Goal: Information Seeking & Learning: Learn about a topic

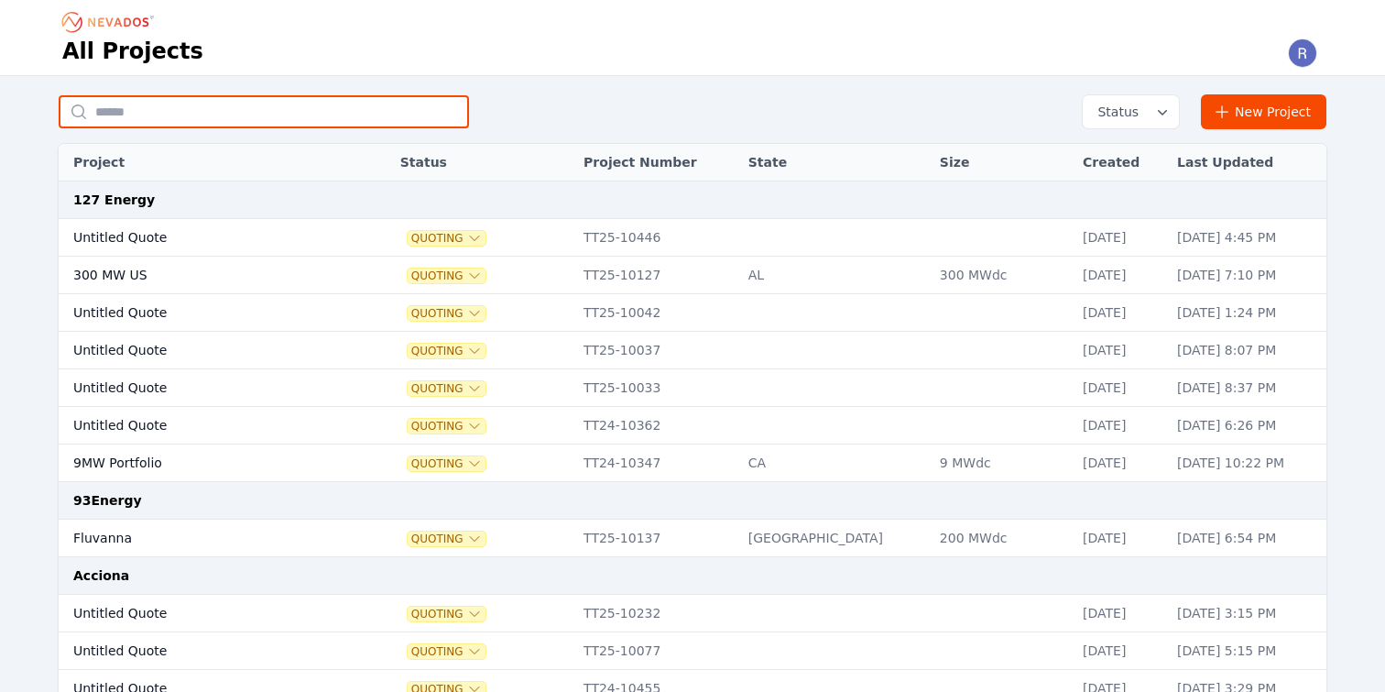
click at [237, 97] on input "text" at bounding box center [264, 111] width 410 height 33
type input "********"
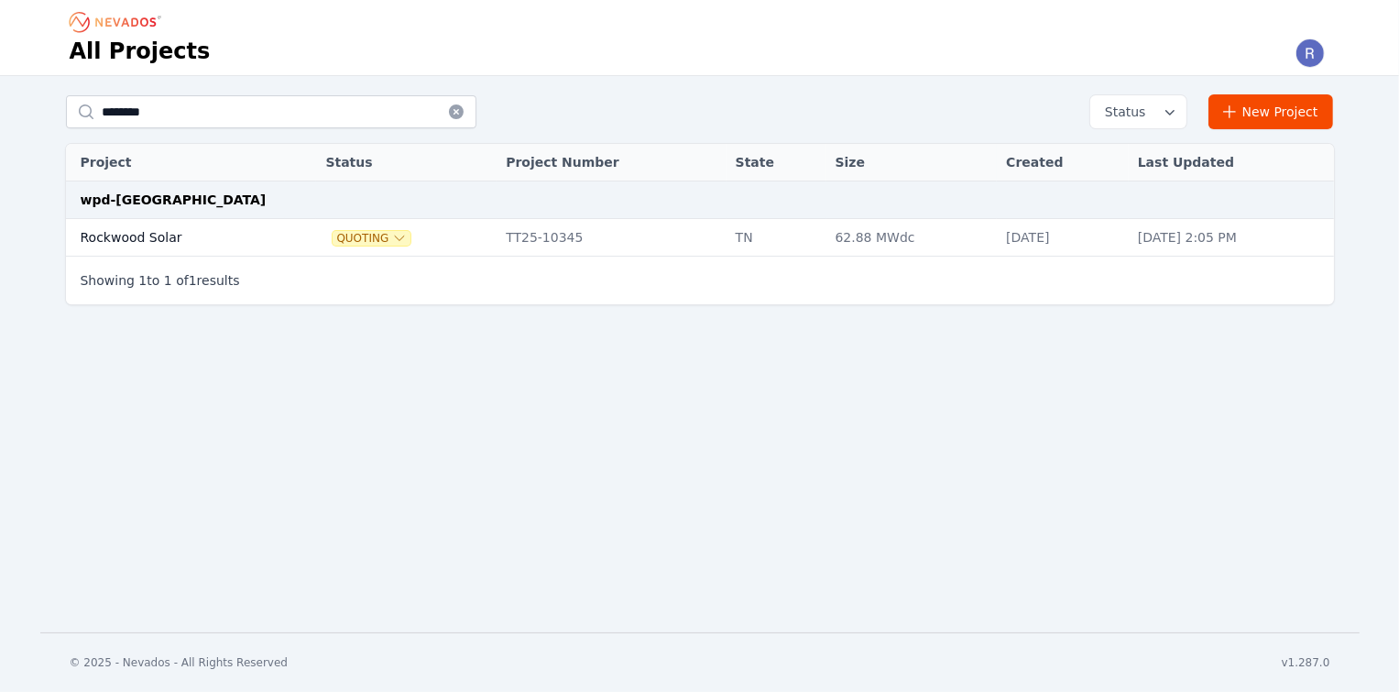
click at [227, 223] on td "Rockwood Solar" at bounding box center [175, 238] width 219 height 38
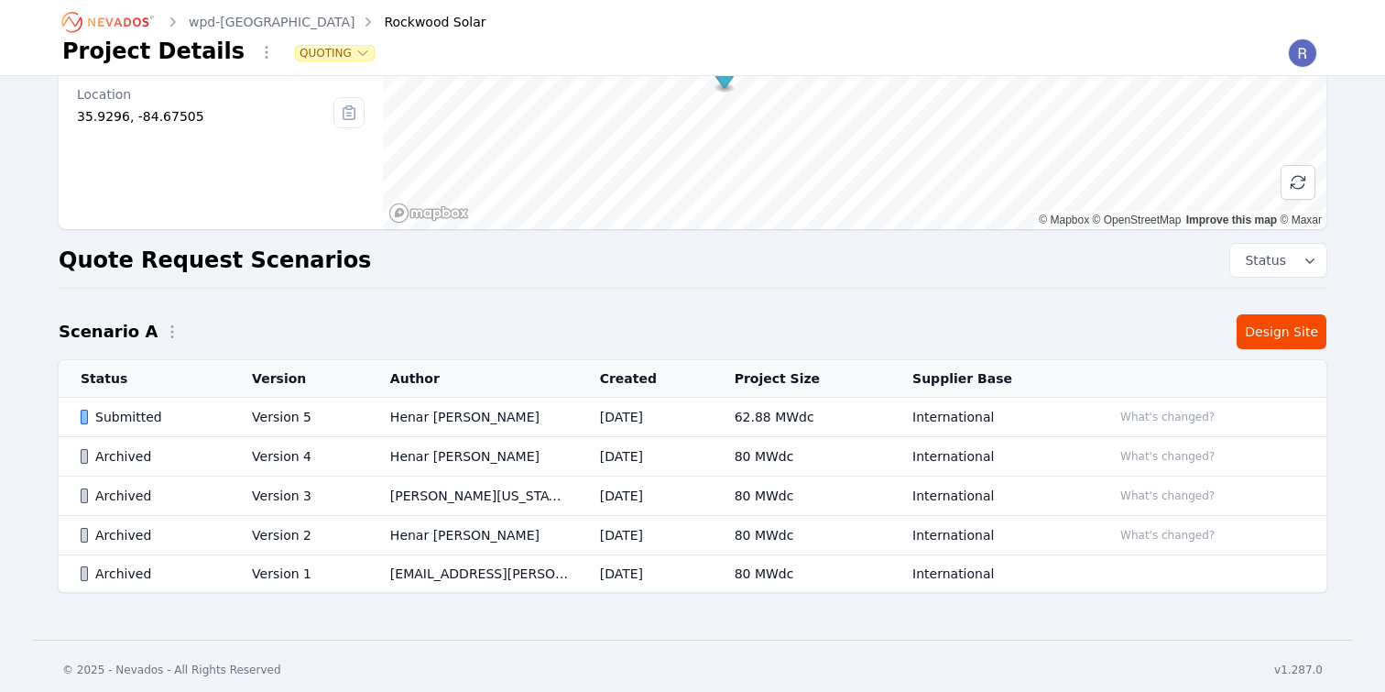
scroll to position [236, 0]
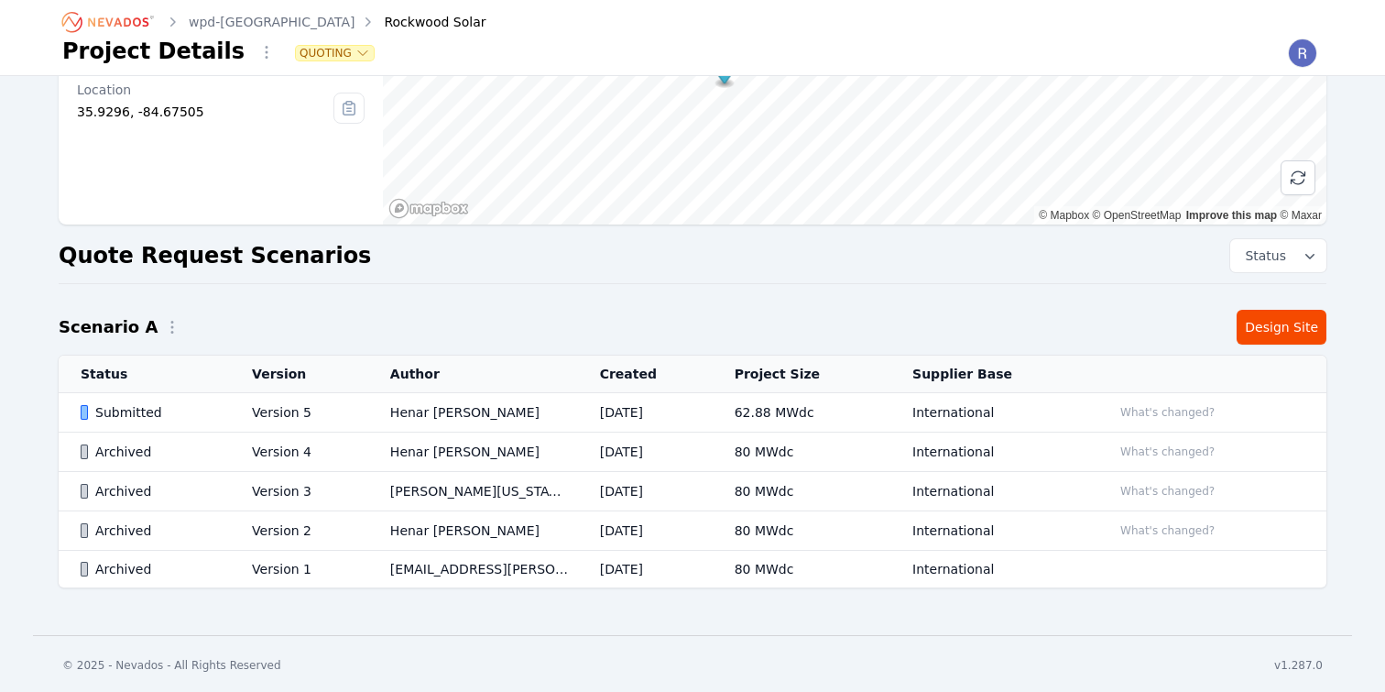
click at [348, 418] on td "Version 5" at bounding box center [299, 412] width 138 height 39
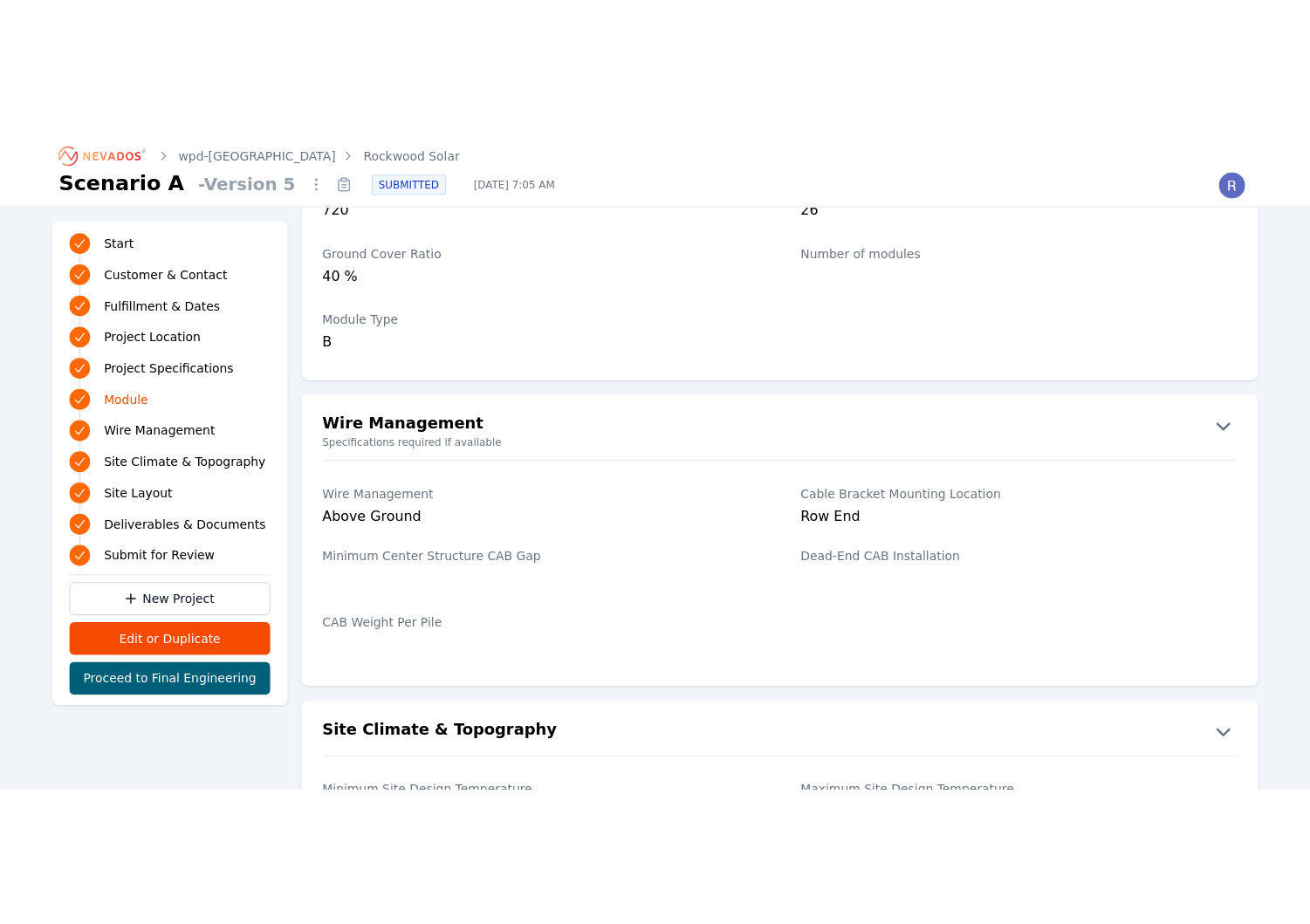
scroll to position [2181, 0]
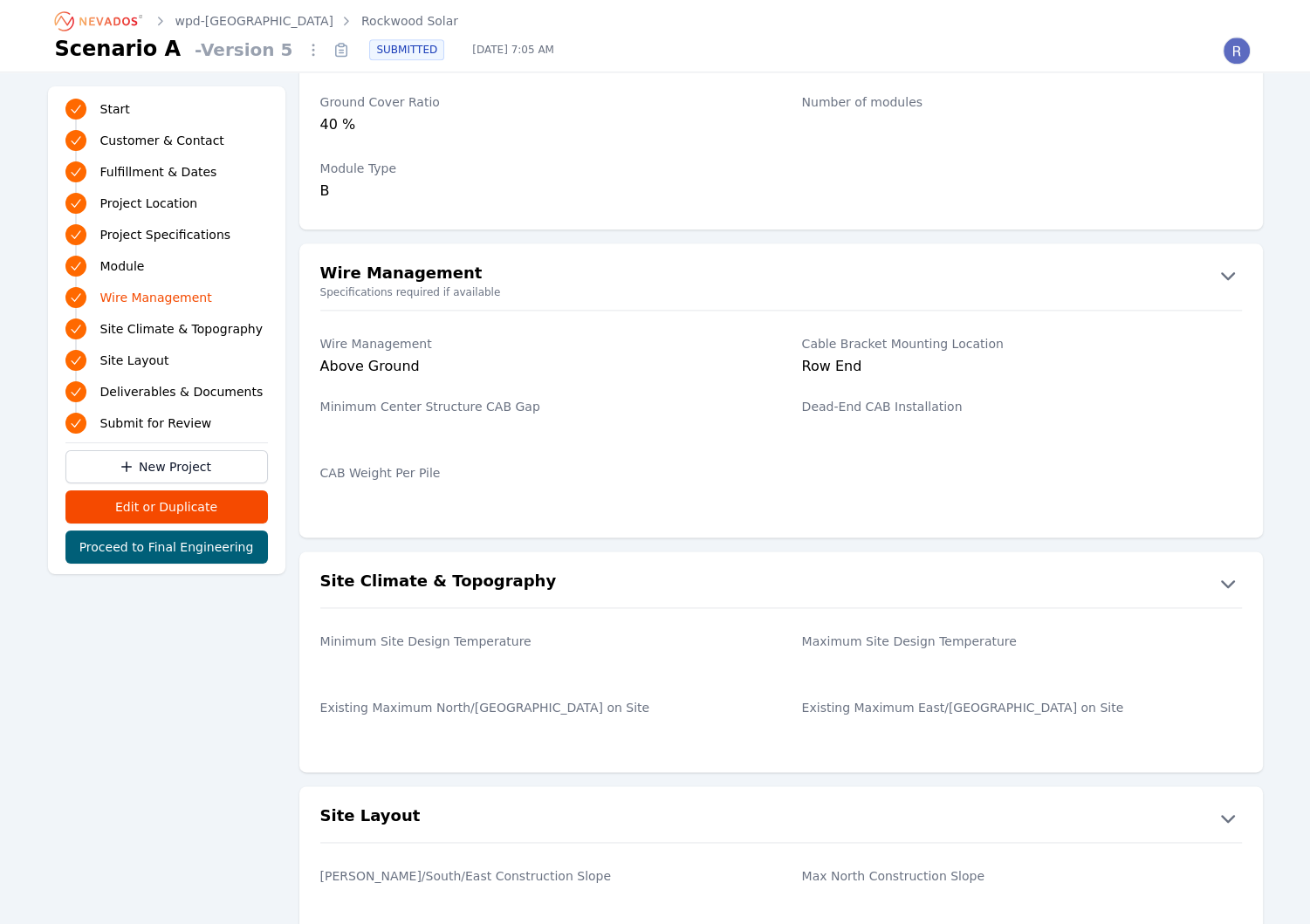
click at [1021, 658] on div at bounding box center [1022, 666] width 440 height 25
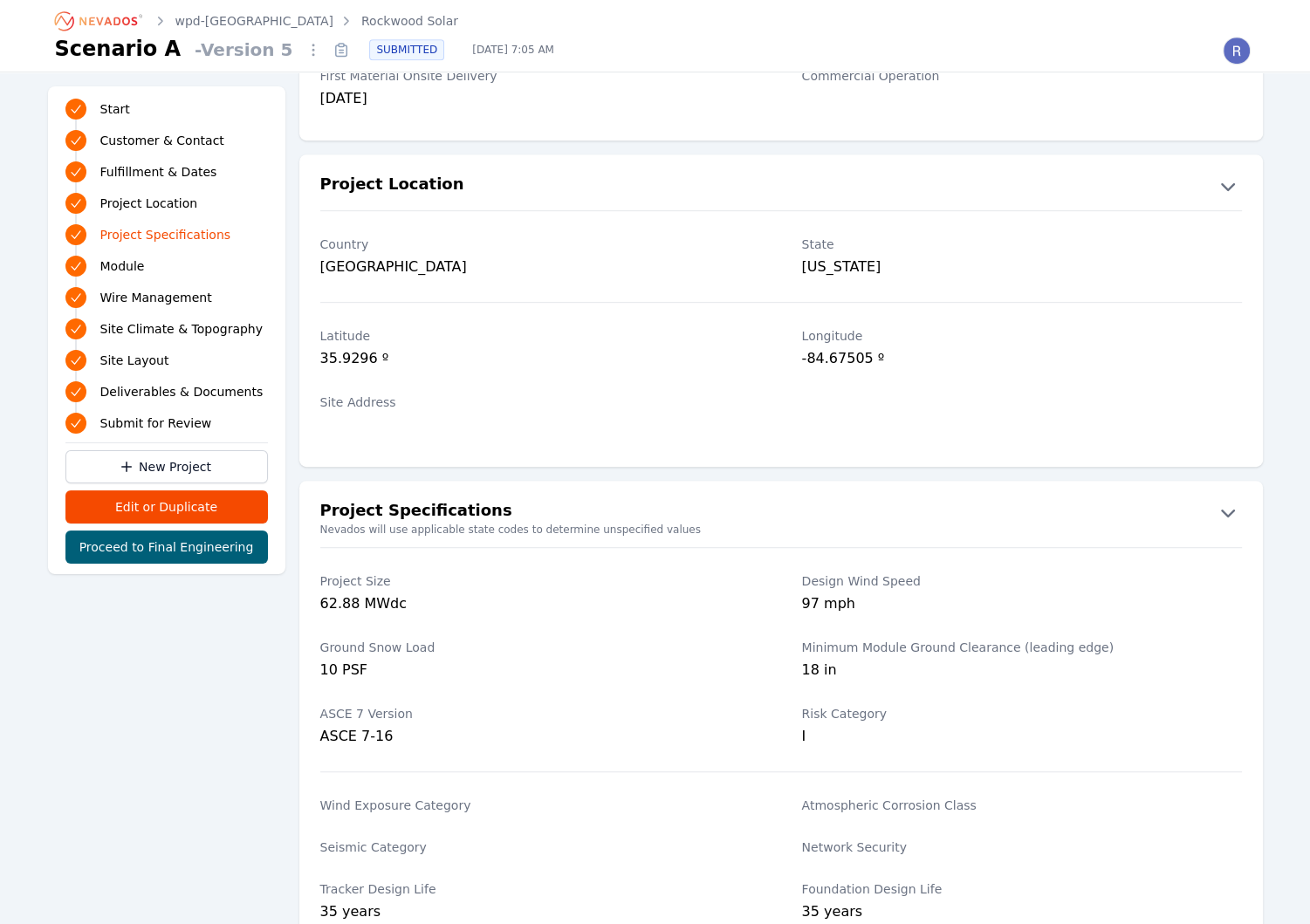
scroll to position [611, 0]
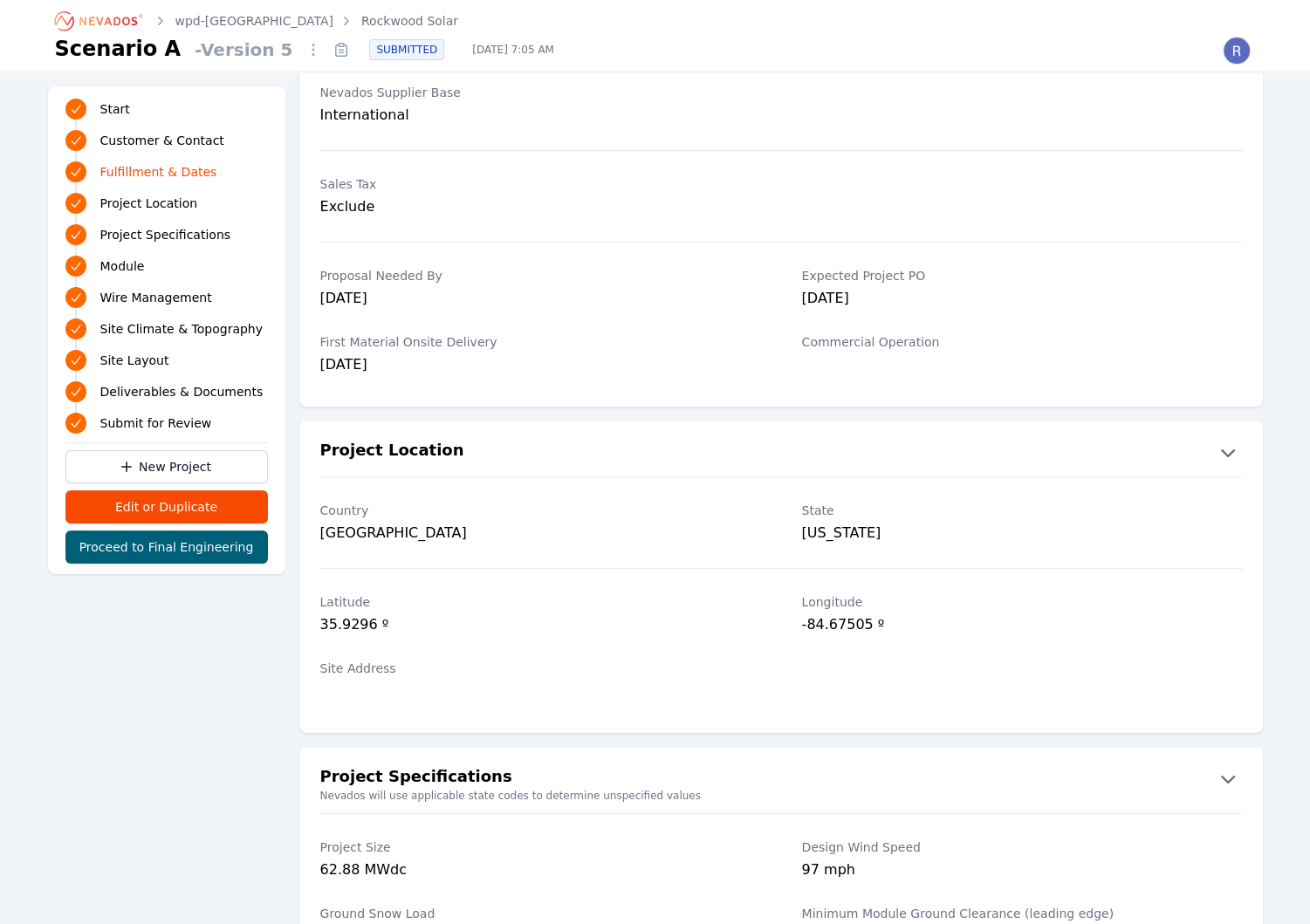
click at [675, 634] on div "35.9296 º" at bounding box center [540, 627] width 440 height 25
click at [739, 507] on label "Country" at bounding box center [540, 511] width 440 height 17
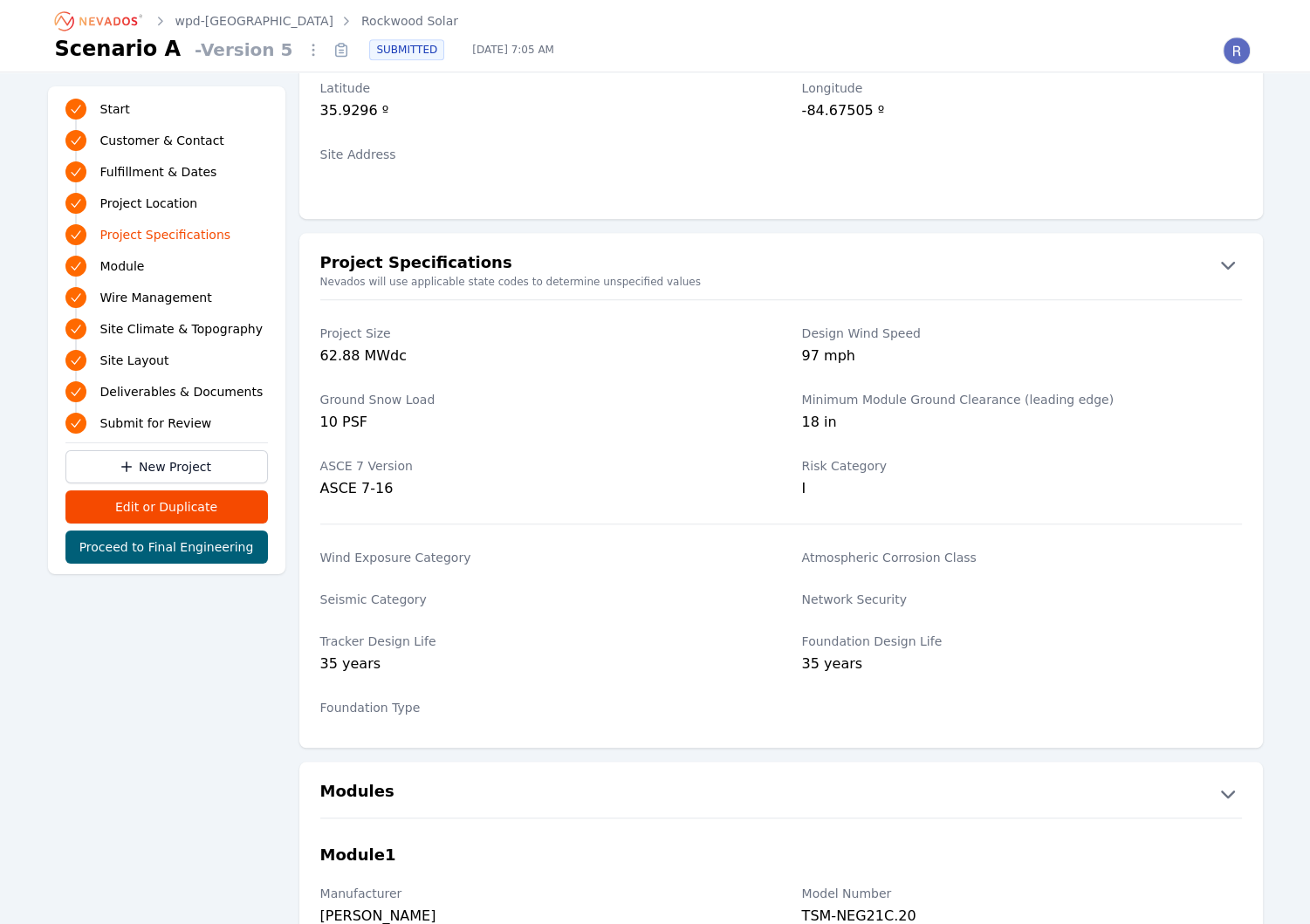
scroll to position [1135, 0]
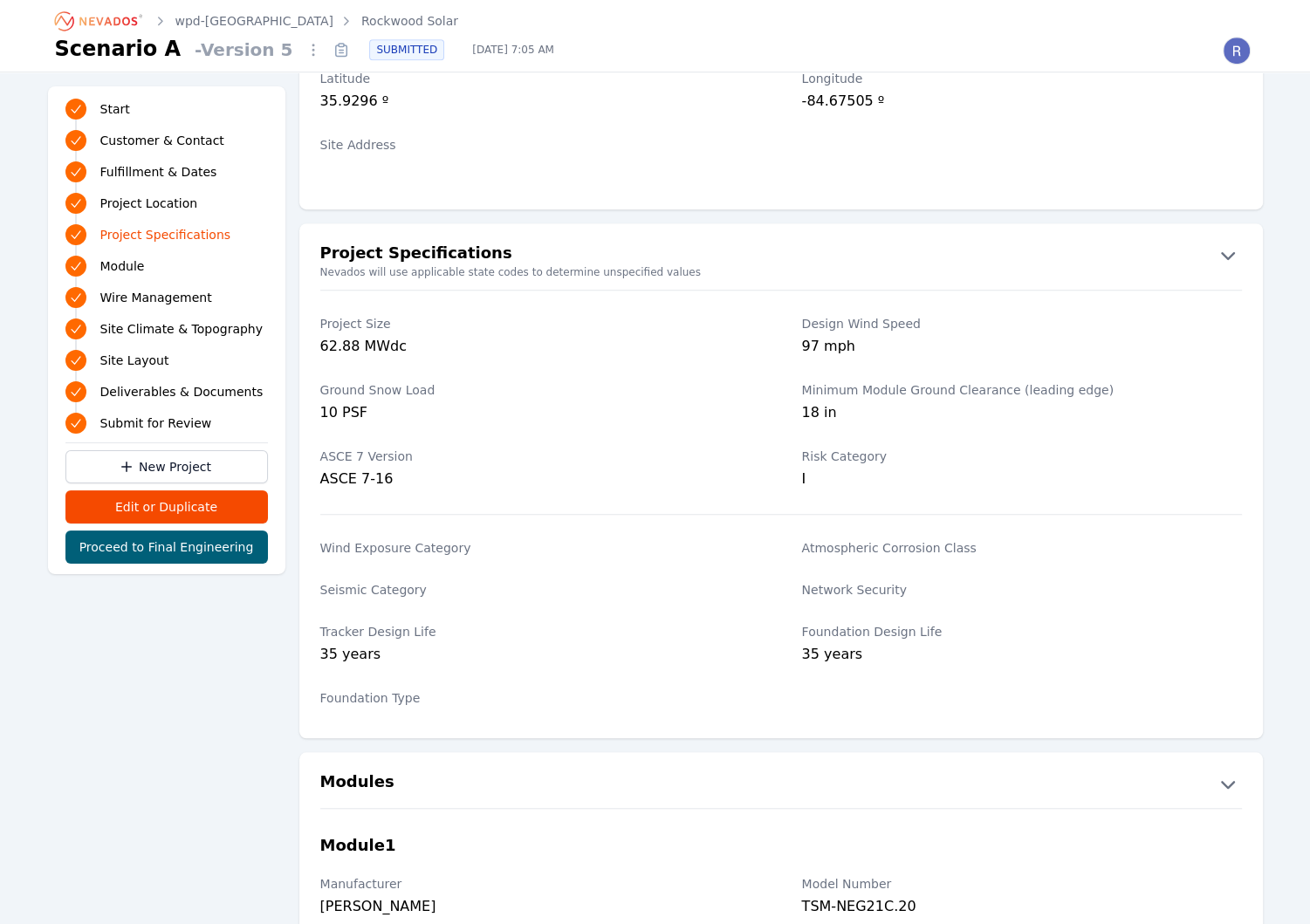
click at [721, 585] on label "Seismic Category" at bounding box center [540, 590] width 440 height 17
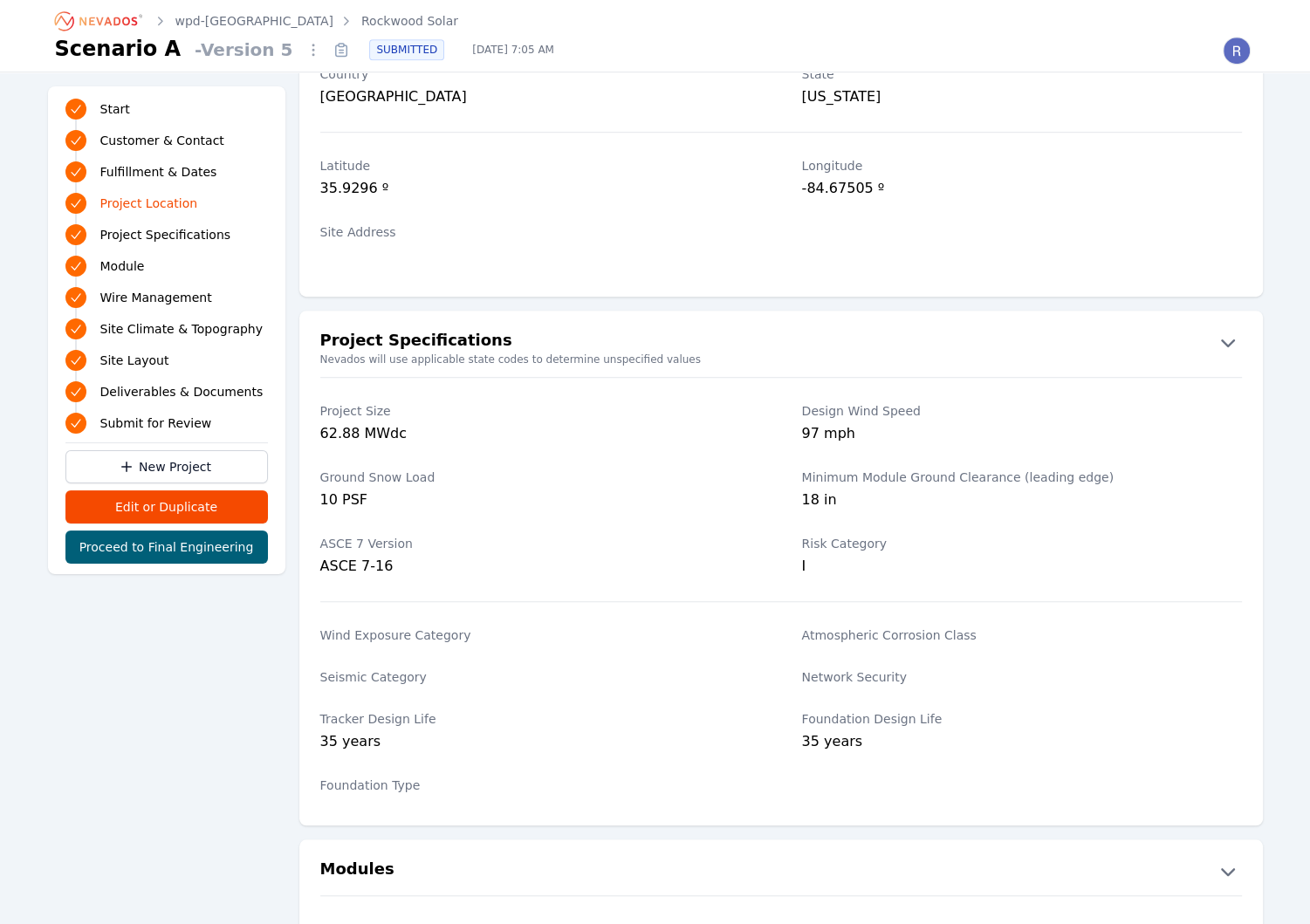
click at [965, 328] on button "Project Specifications" at bounding box center [780, 341] width 963 height 28
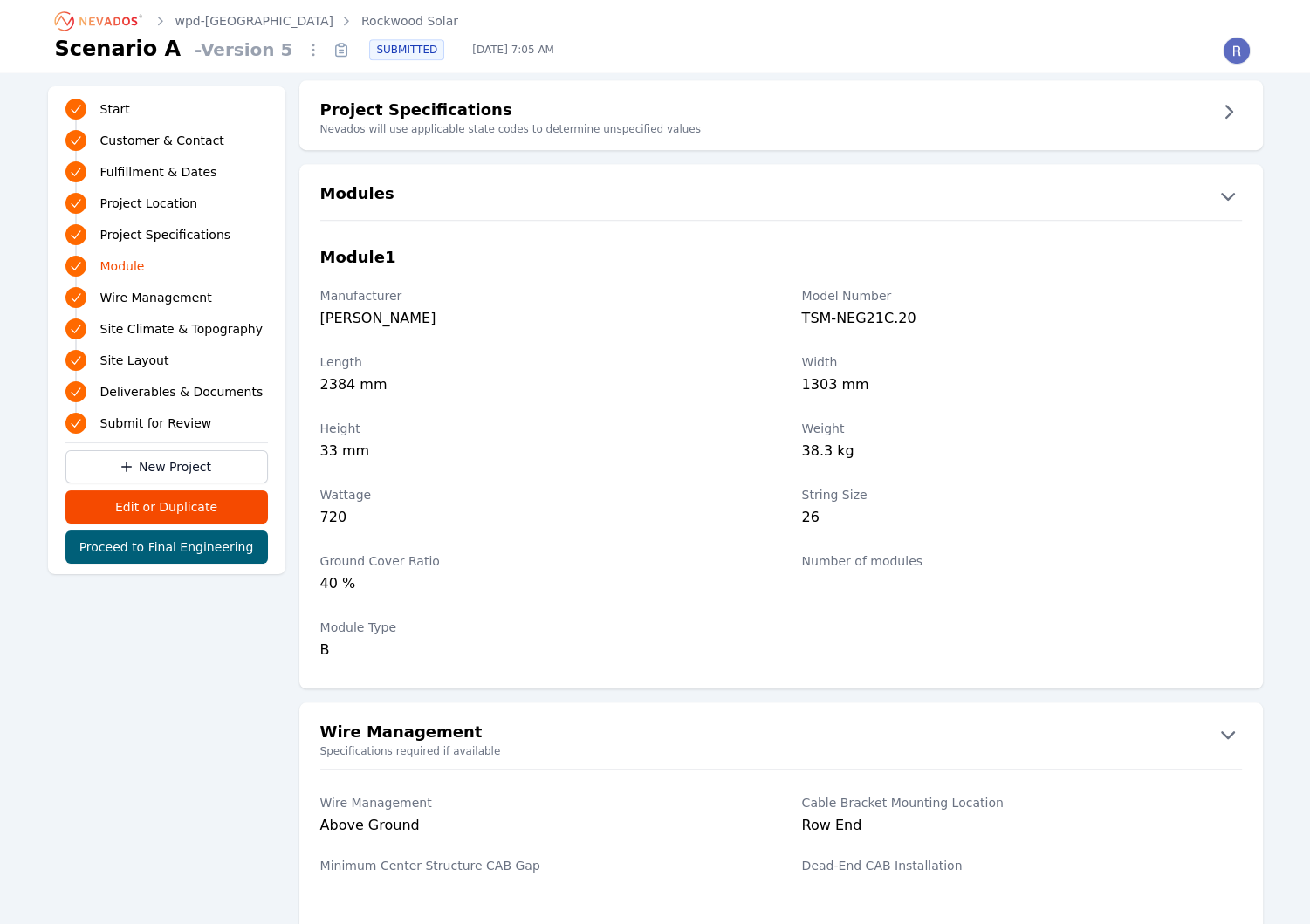
scroll to position [1309, 0]
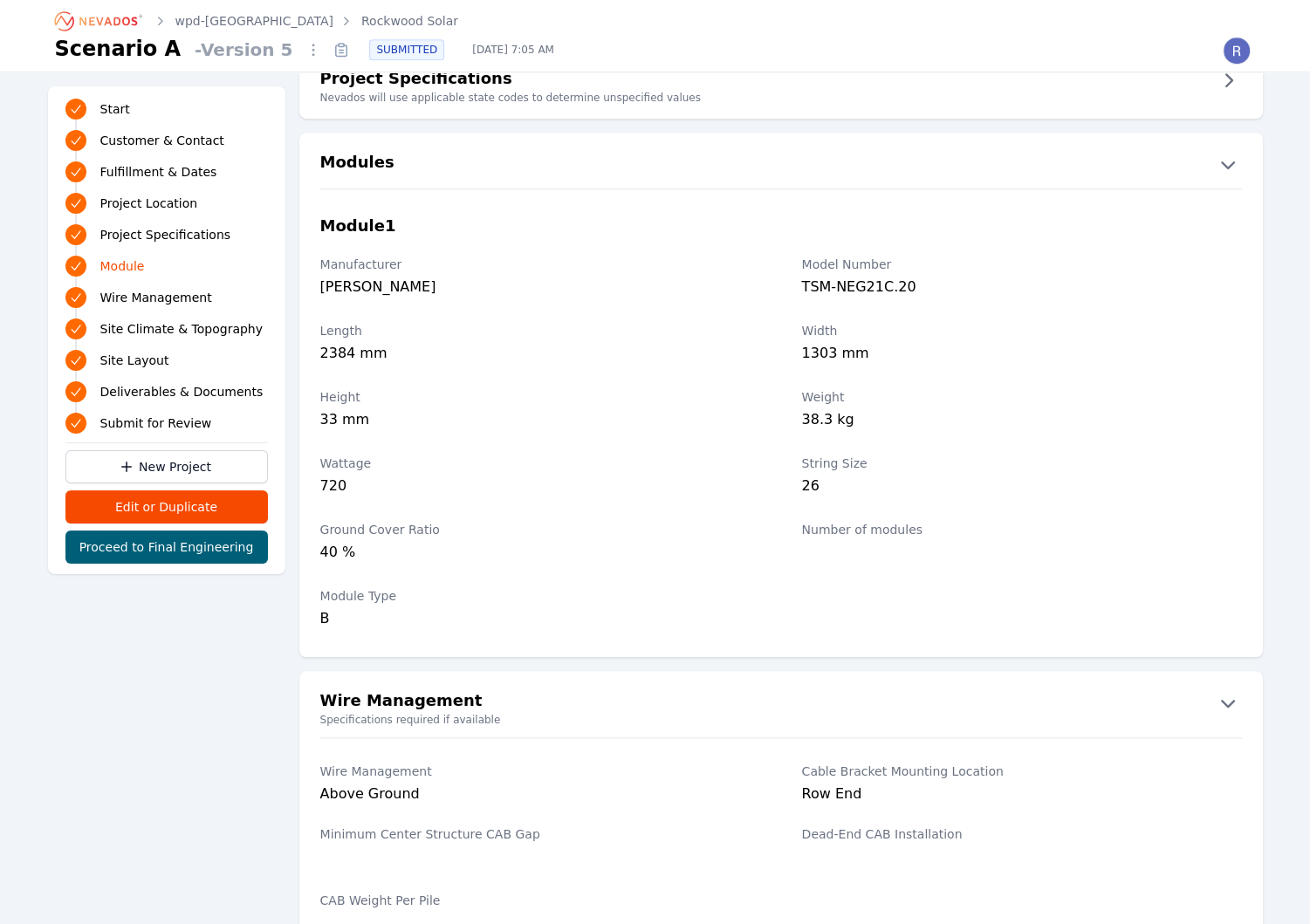
click at [618, 536] on div "Ground Cover Ratio 40 %" at bounding box center [540, 544] width 440 height 67
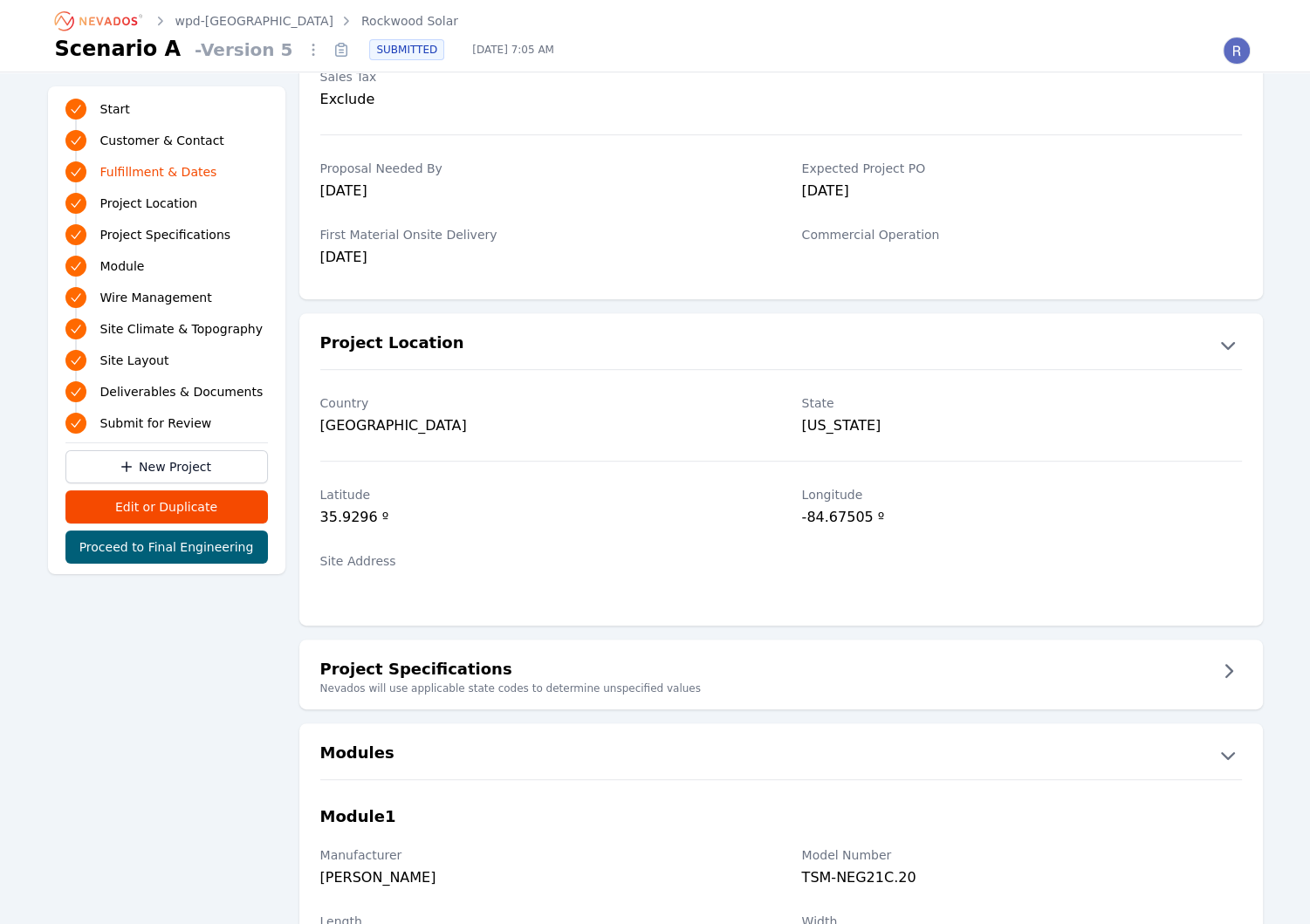
scroll to position [873, 0]
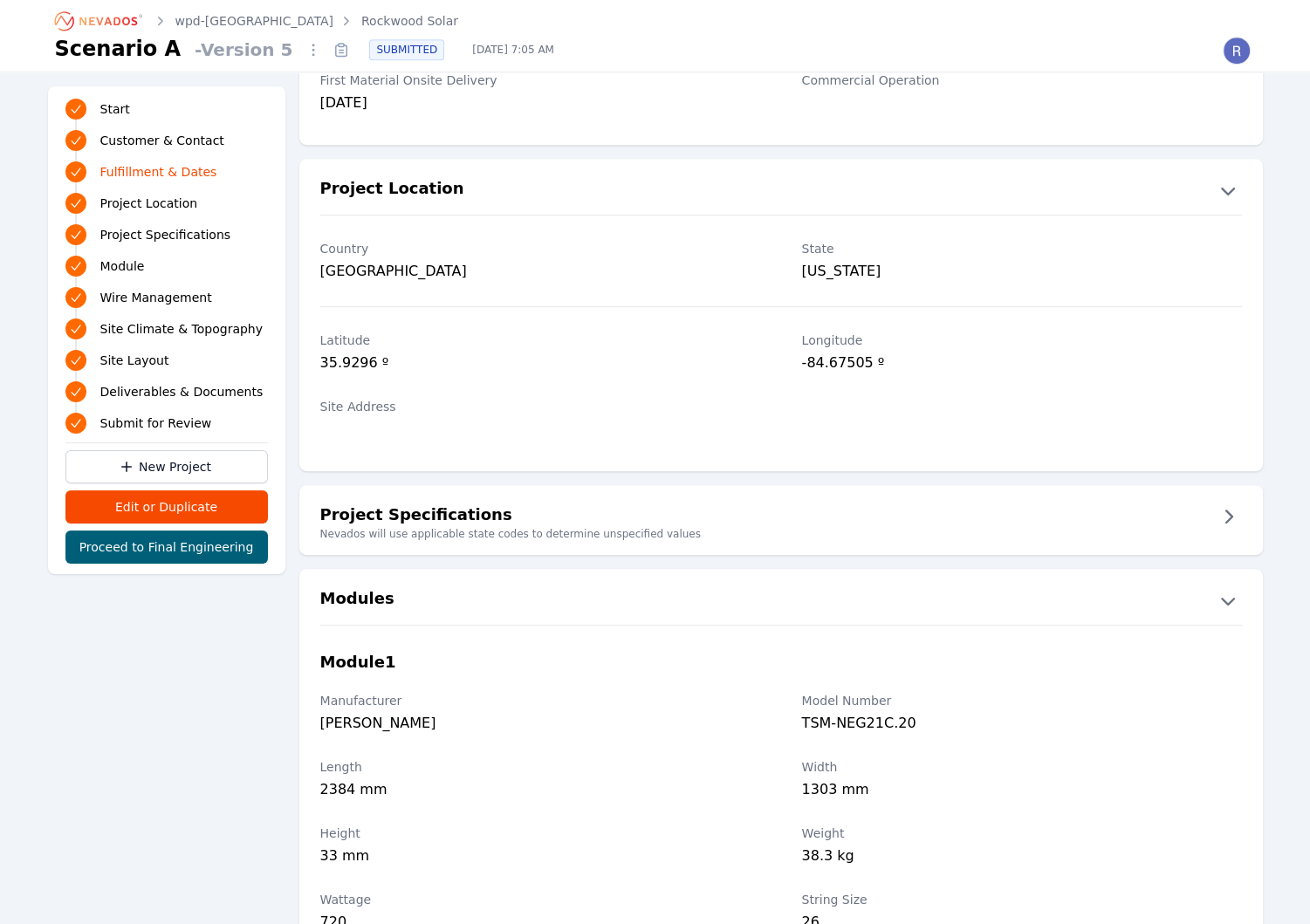
click at [1192, 542] on div "Project Specifications Nevados will use applicable state codes to determine uns…" at bounding box center [780, 519] width 963 height 70
click at [1231, 511] on icon "button" at bounding box center [1227, 516] width 28 height 28
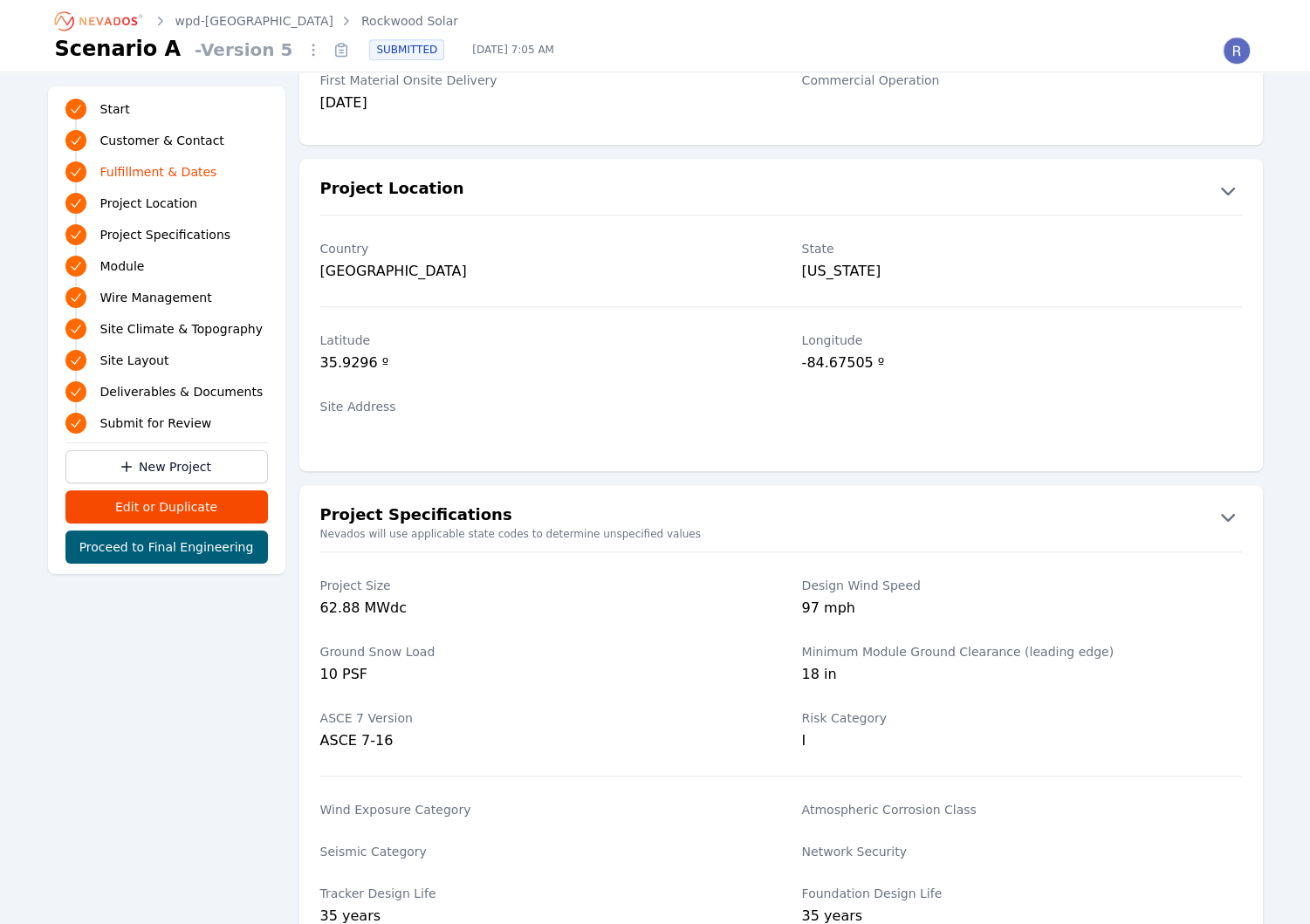
scroll to position [1047, 0]
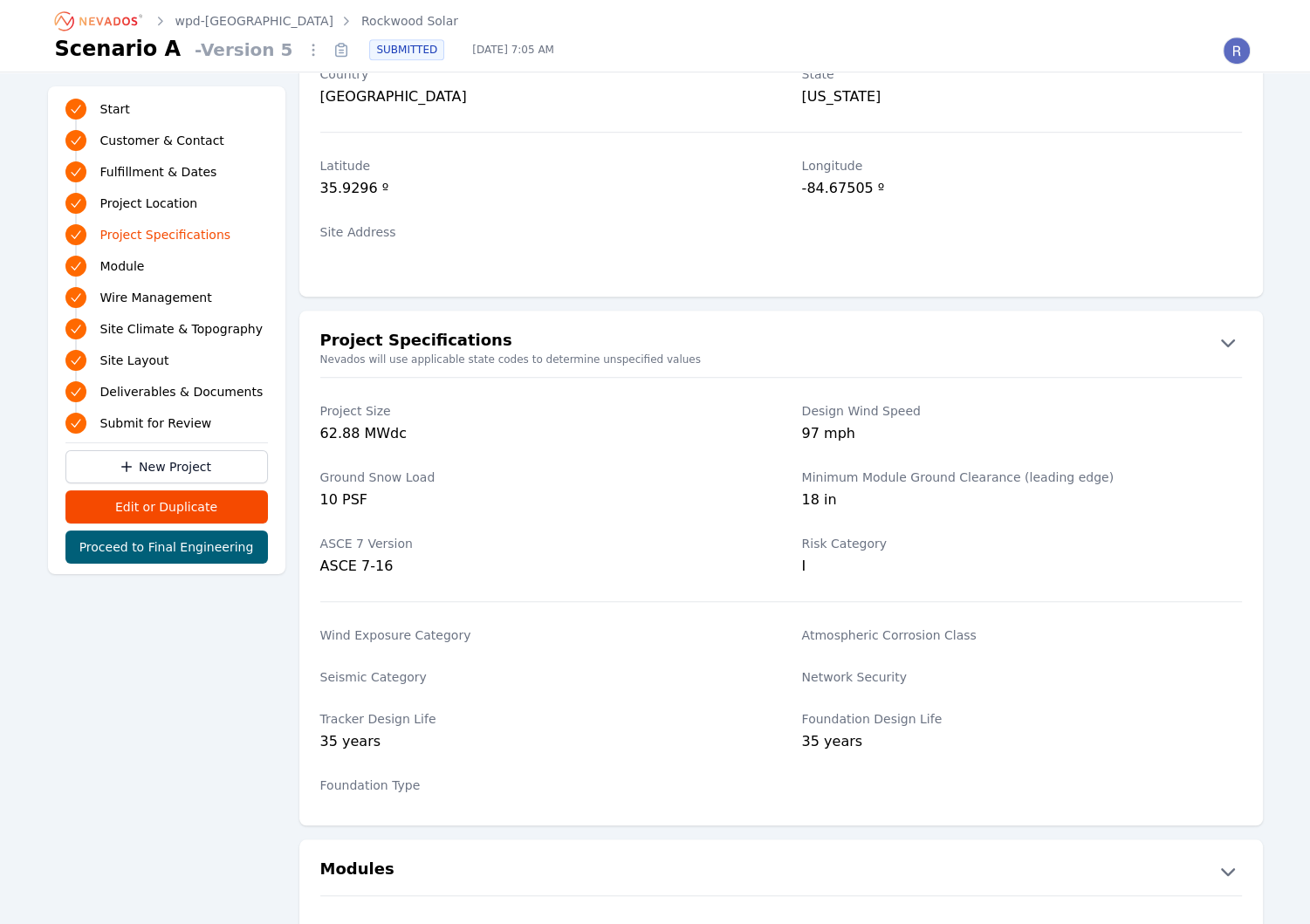
click at [361, 20] on link "Rockwood Solar" at bounding box center [410, 21] width 97 height 17
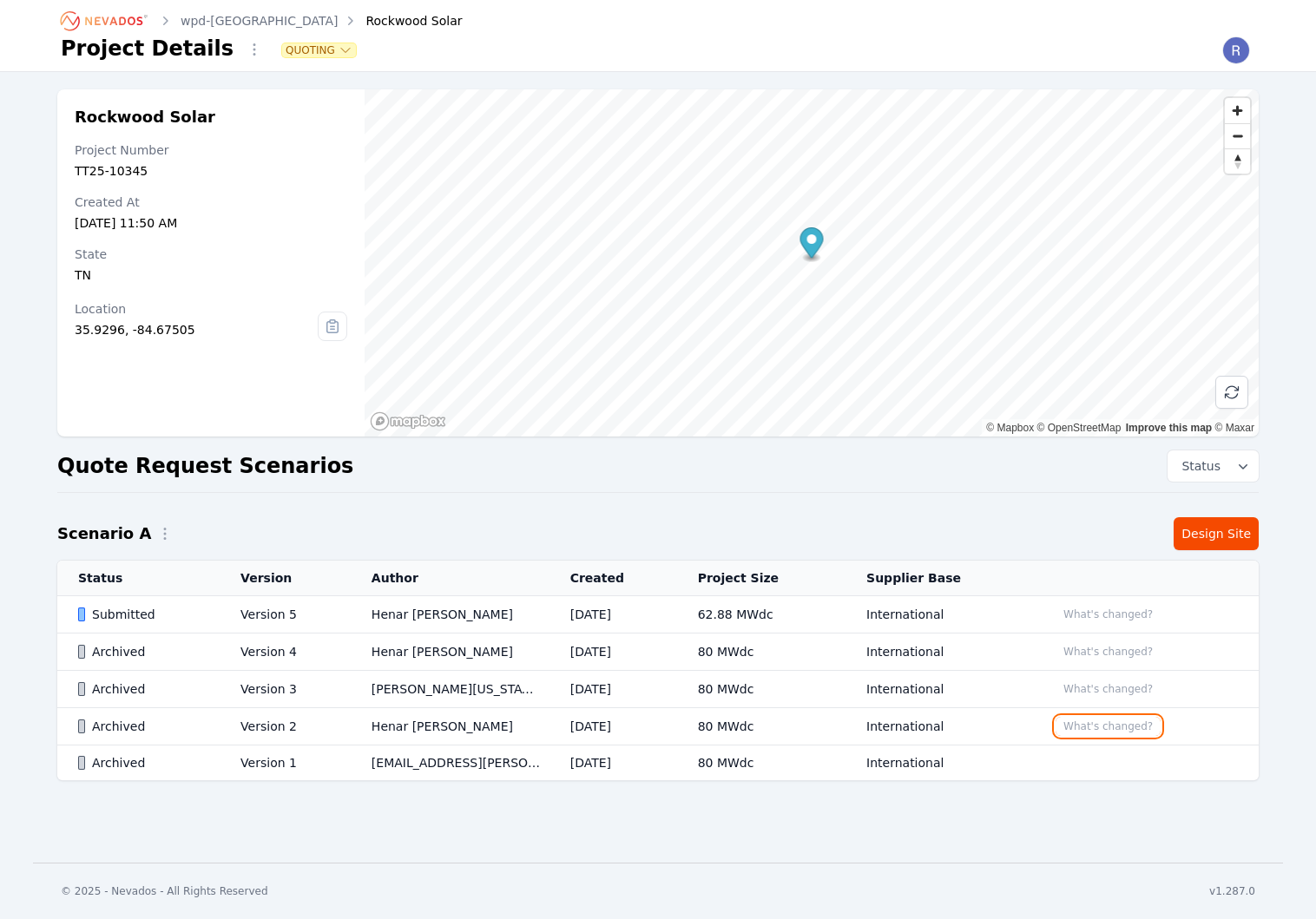
click at [1109, 655] on button "What's changed?" at bounding box center [1108, 727] width 105 height 19
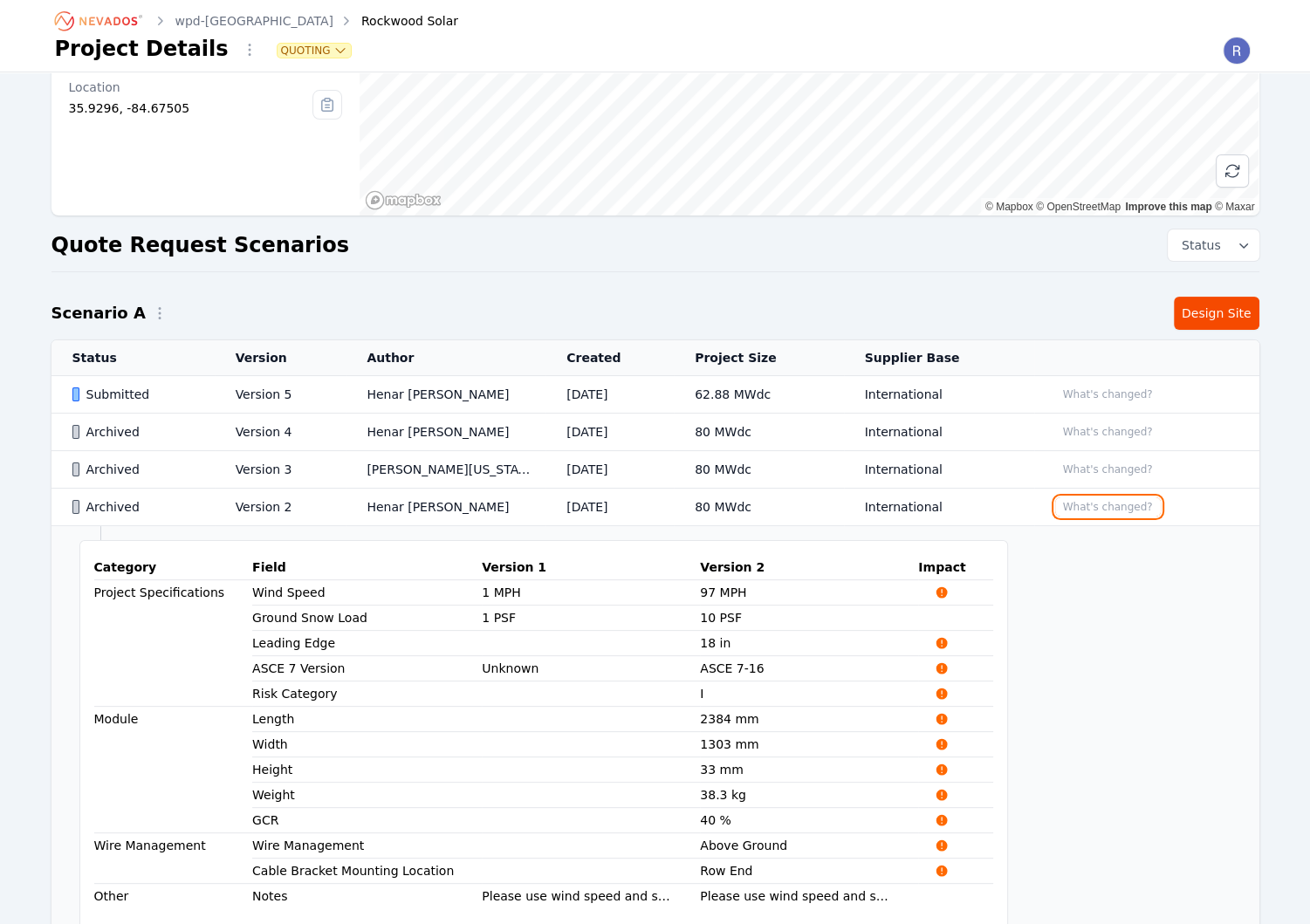
scroll to position [262, 0]
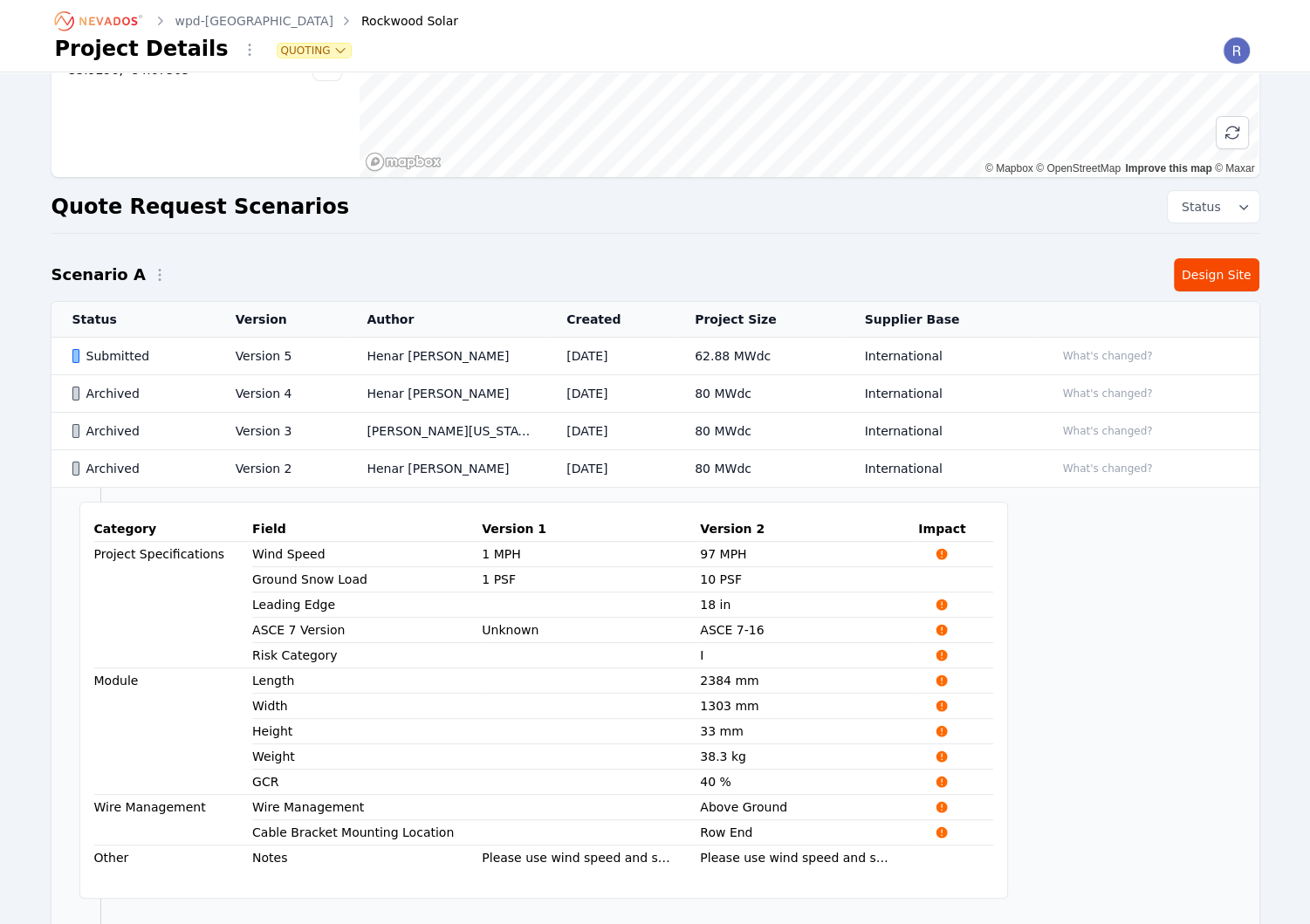
click at [210, 355] on td "Submitted" at bounding box center [132, 355] width 163 height 37
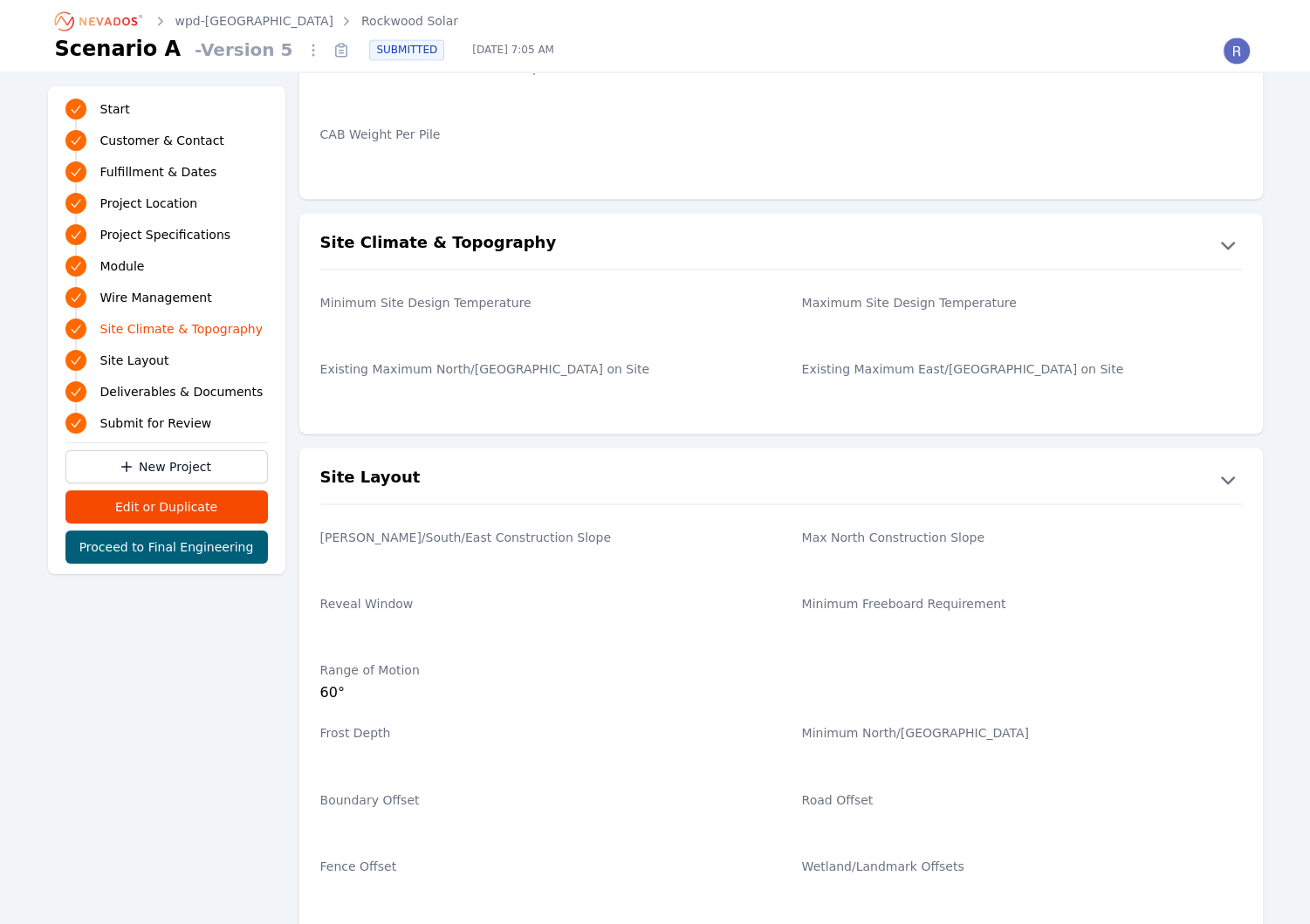
scroll to position [2695, 0]
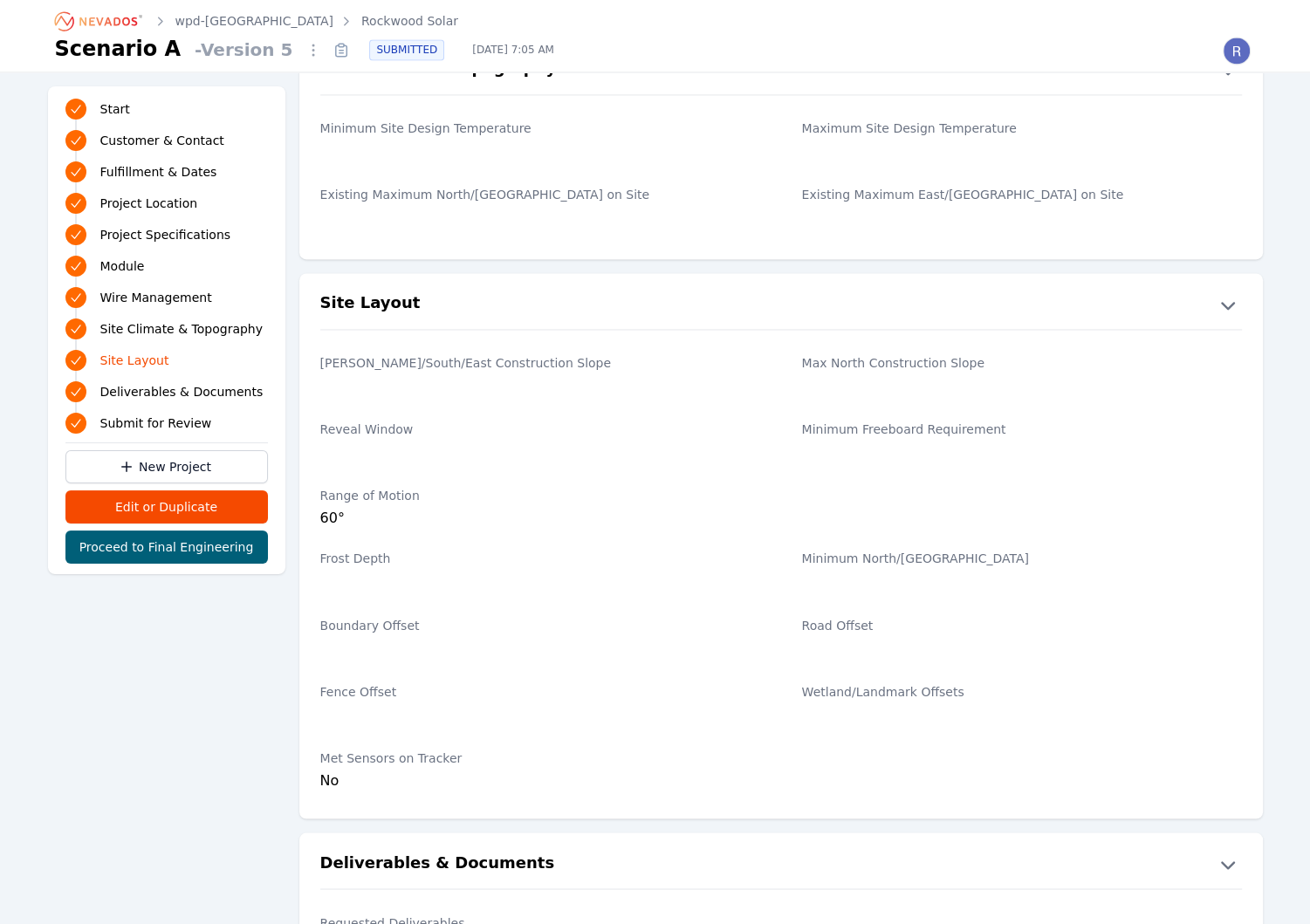
click at [348, 520] on div "60°" at bounding box center [540, 518] width 440 height 21
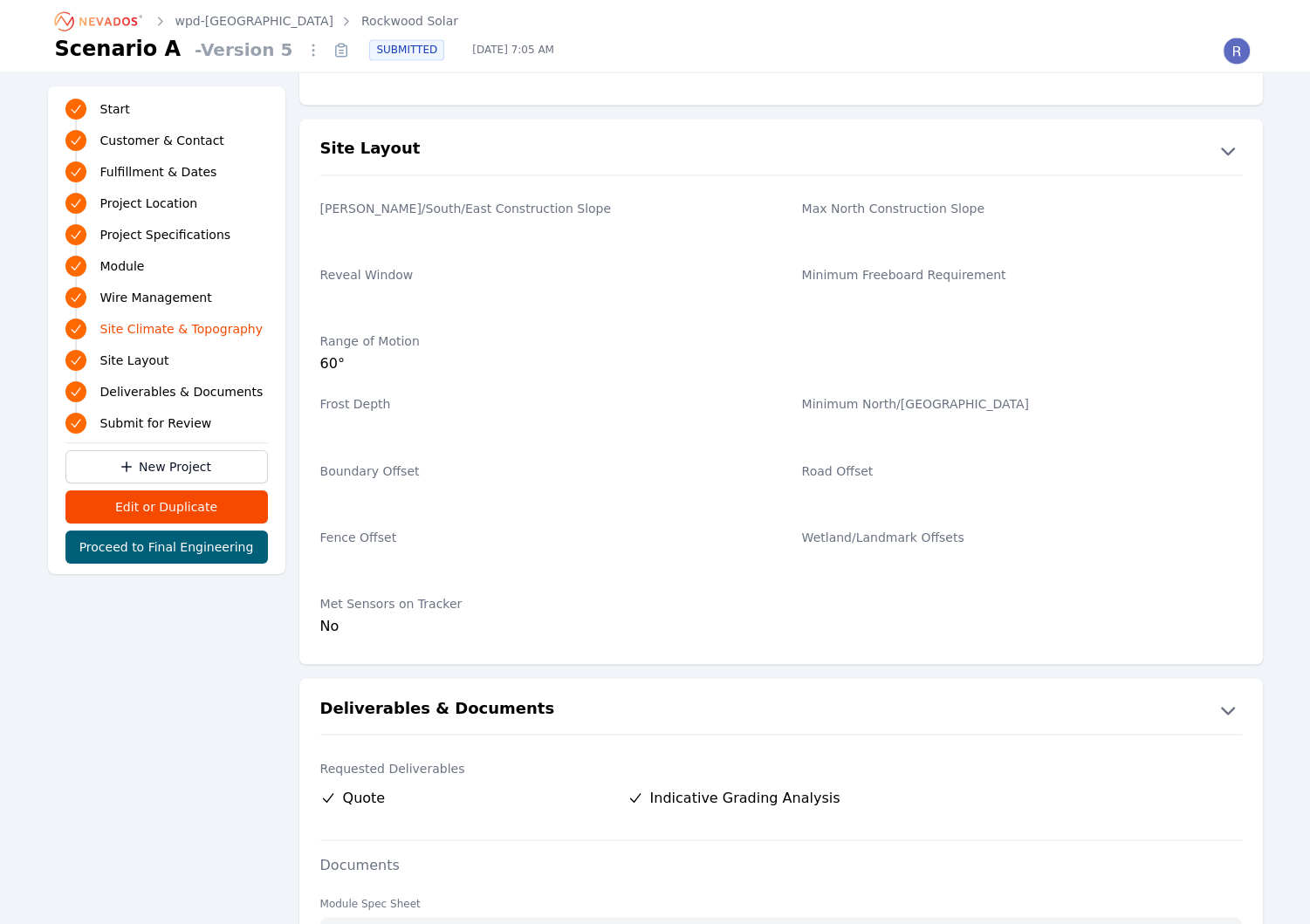
scroll to position [2880, 0]
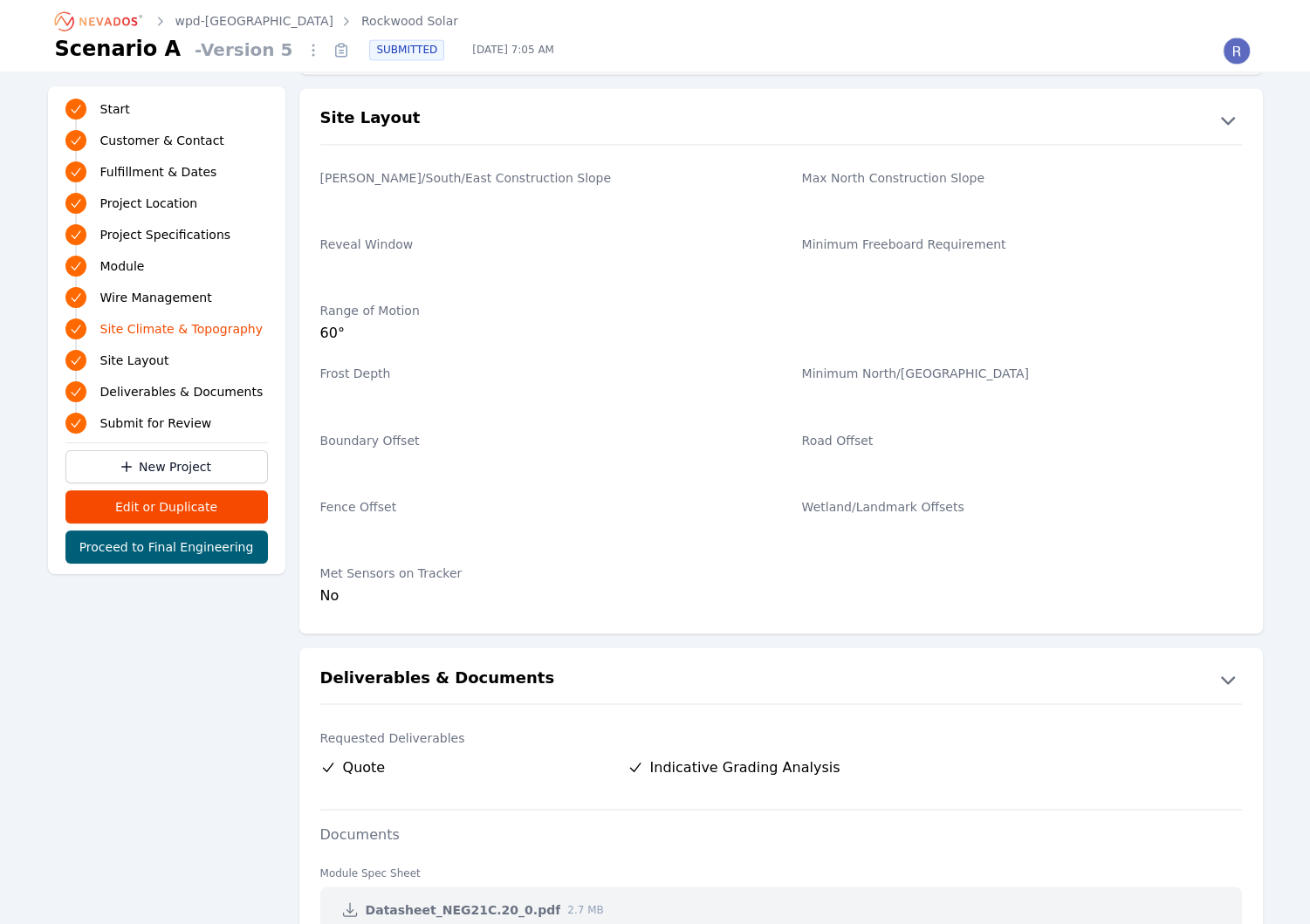
click at [465, 618] on div "Site Layout [PERSON_NAME]/South/East Construction Slope Max North Construction …" at bounding box center [780, 361] width 963 height 546
drag, startPoint x: 566, startPoint y: 565, endPoint x: 566, endPoint y: 536, distance: 29.0
click at [566, 536] on div "[PERSON_NAME]/South/East Construction Slope Max North Construction Slope Reveal…" at bounding box center [780, 380] width 963 height 472
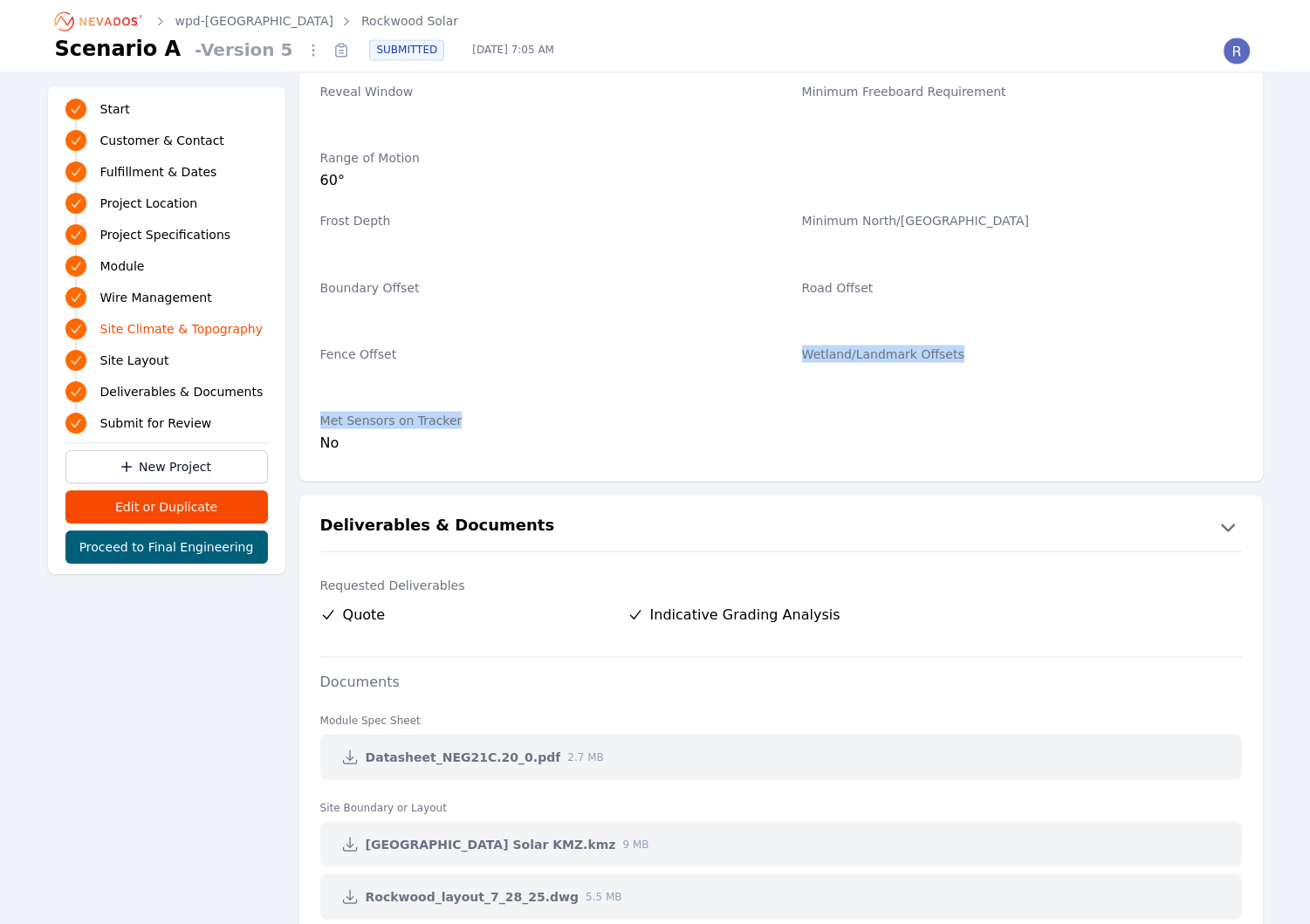
scroll to position [3142, 0]
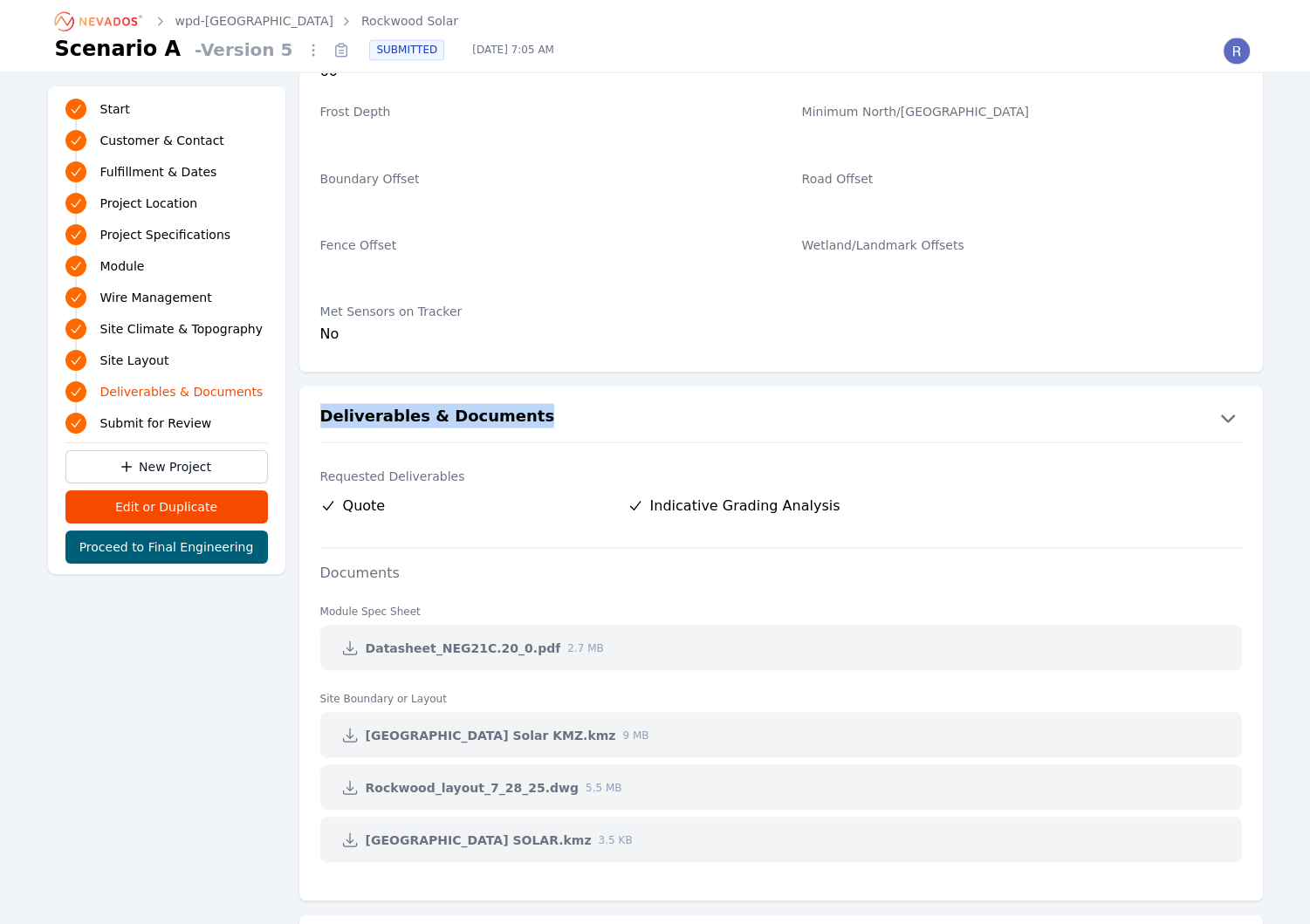
drag, startPoint x: 531, startPoint y: 369, endPoint x: 348, endPoint y: 292, distance: 198.5
click at [348, 292] on div "Met Sensors on Tracker No" at bounding box center [540, 323] width 440 height 63
drag, startPoint x: 348, startPoint y: 292, endPoint x: 482, endPoint y: 304, distance: 134.5
click at [482, 304] on label "Met Sensors on Tracker" at bounding box center [540, 311] width 440 height 17
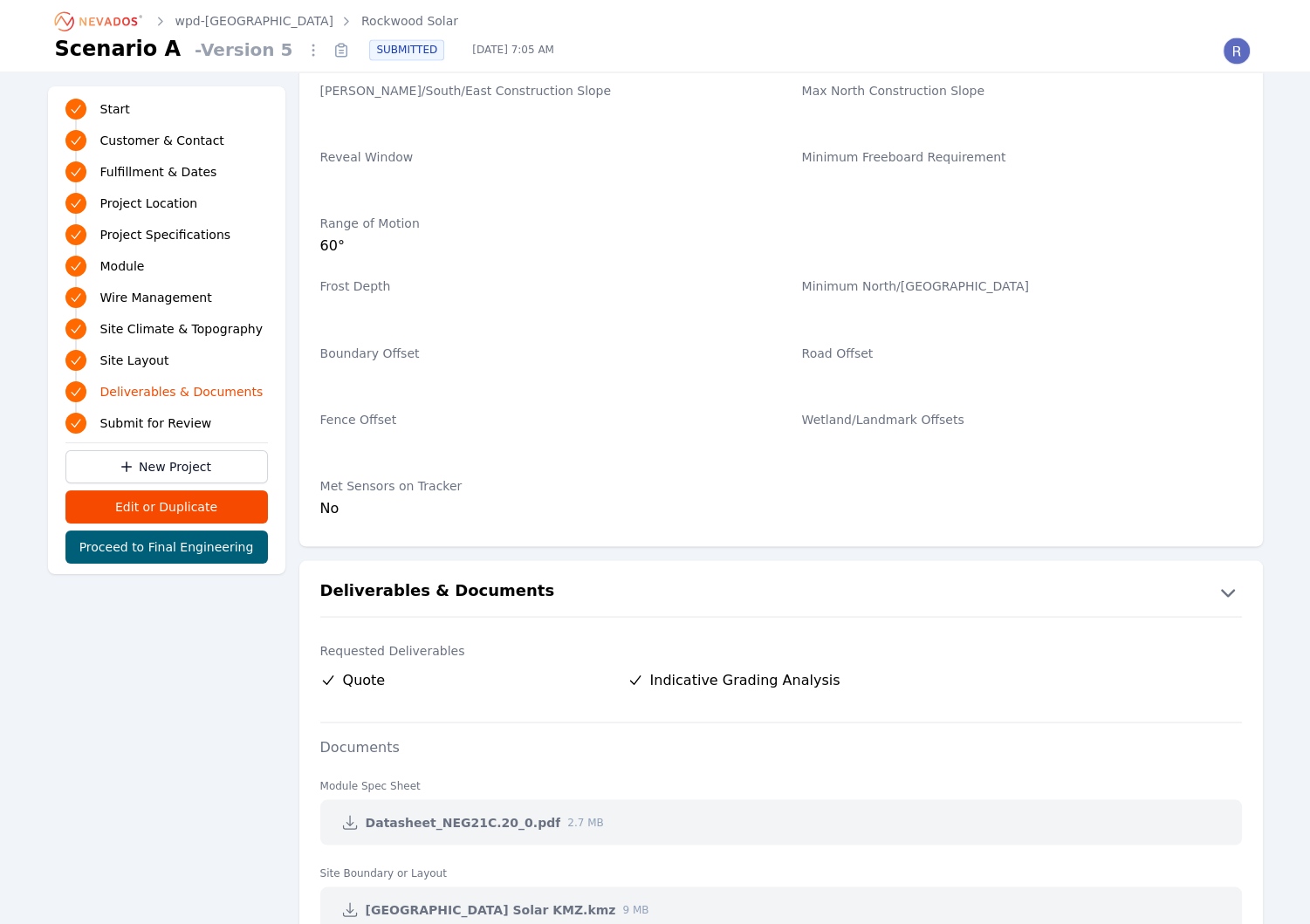
scroll to position [2880, 0]
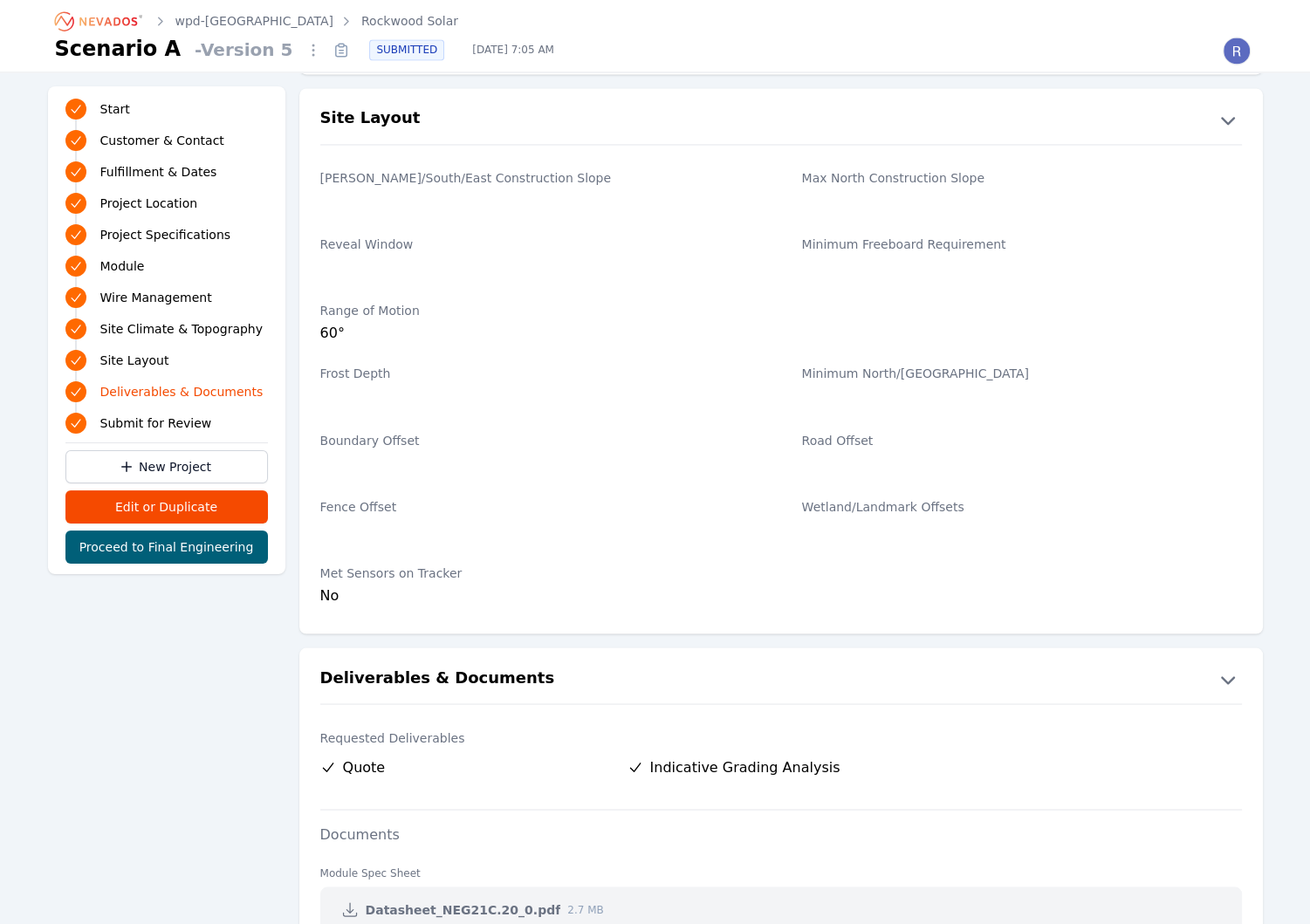
click at [796, 551] on div "[PERSON_NAME]/South/East Construction Slope Max North Construction Slope Reveal…" at bounding box center [780, 380] width 963 height 472
drag, startPoint x: 796, startPoint y: 551, endPoint x: 898, endPoint y: 557, distance: 102.2
click at [898, 557] on div "Met Sensors on Tracker No" at bounding box center [780, 585] width 963 height 63
click at [757, 554] on div "Met Sensors on Tracker No" at bounding box center [540, 585] width 440 height 63
